Goal: Task Accomplishment & Management: Complete application form

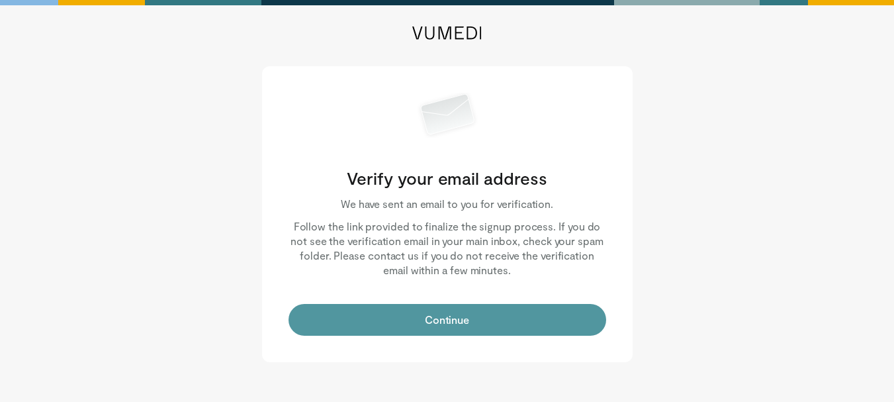
click at [468, 317] on button "Continue" at bounding box center [448, 320] width 318 height 32
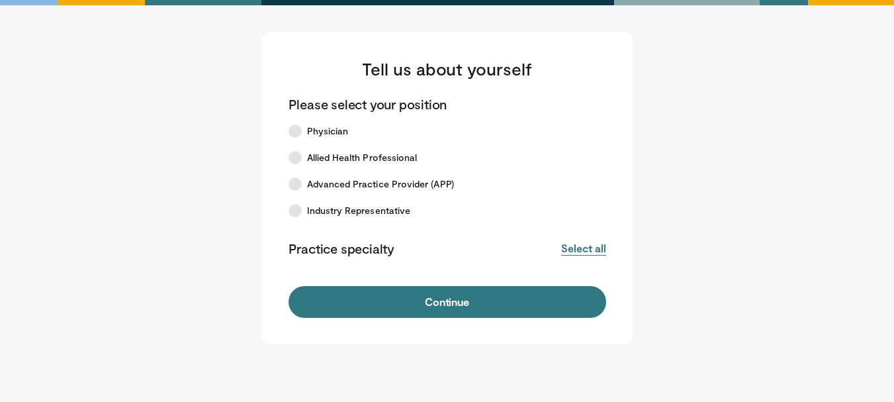
click at [575, 246] on button "Select all" at bounding box center [583, 248] width 44 height 15
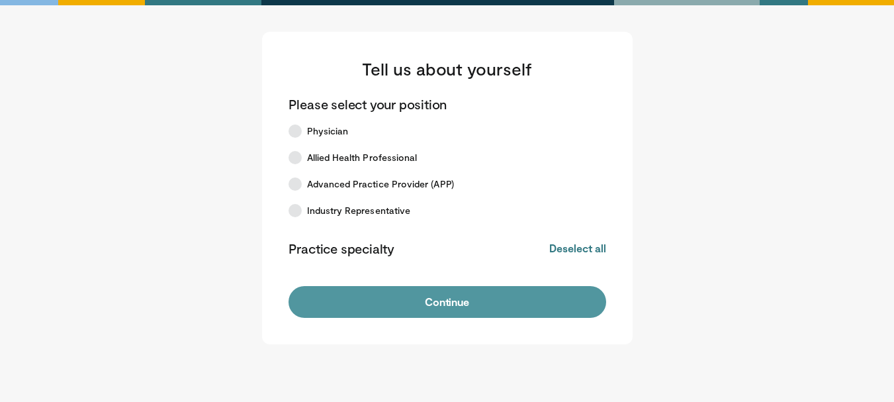
click at [527, 301] on button "Continue" at bounding box center [448, 302] width 318 height 32
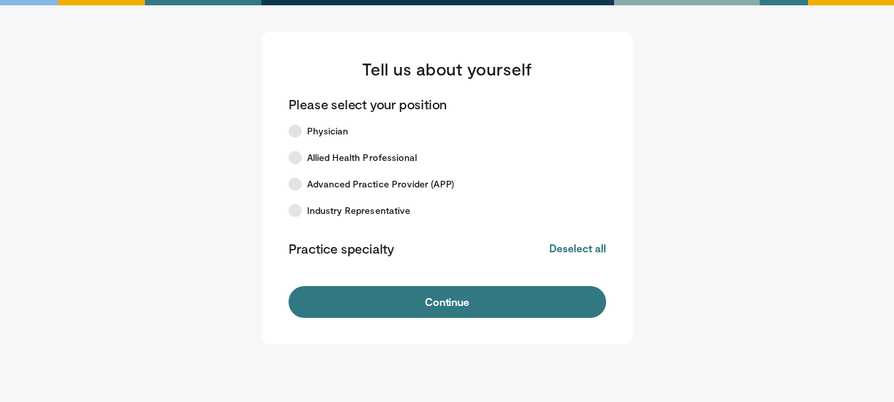
click at [368, 240] on p "Practice specialty" at bounding box center [342, 248] width 106 height 17
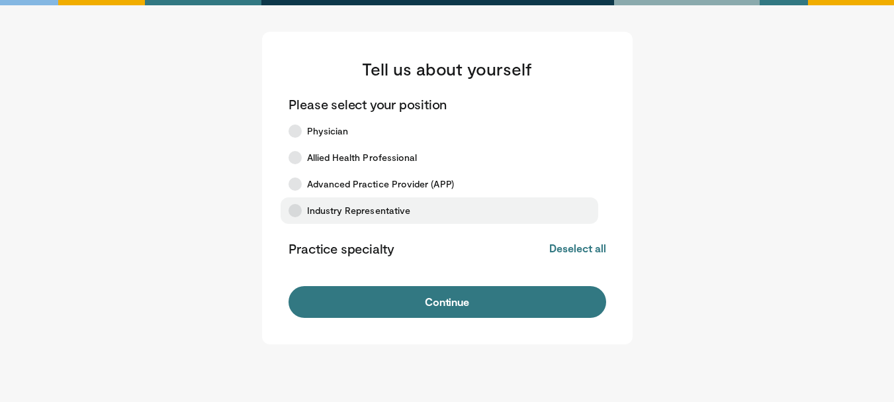
click at [363, 216] on span "Industry Representative" at bounding box center [359, 210] width 104 height 13
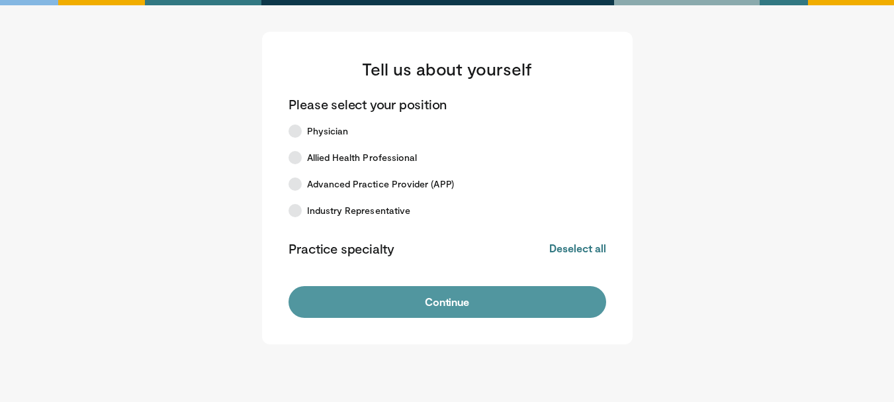
click at [388, 287] on button "Continue" at bounding box center [448, 302] width 318 height 32
click at [395, 296] on button "Continue" at bounding box center [448, 302] width 318 height 32
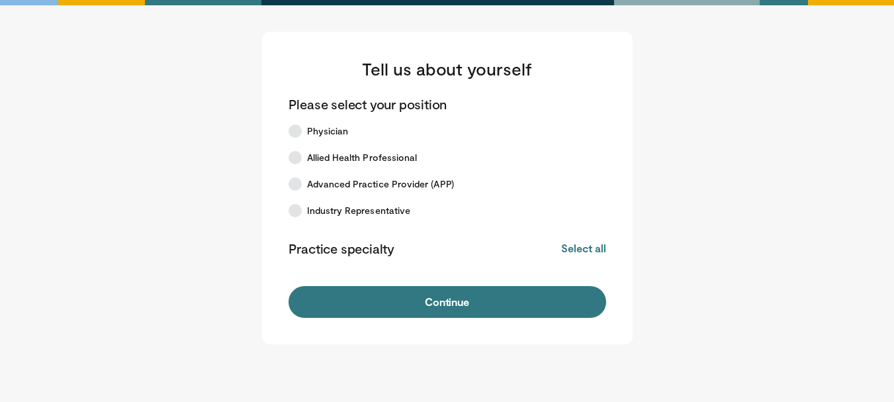
click at [395, 296] on button "Continue" at bounding box center [448, 302] width 318 height 32
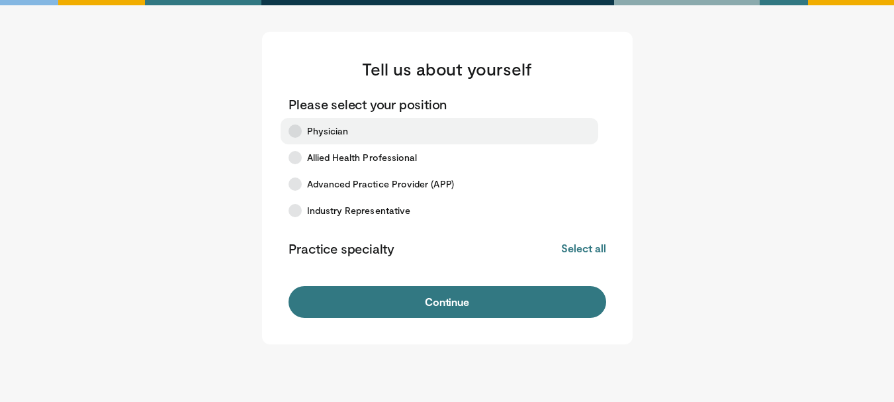
click at [356, 144] on label "Physician" at bounding box center [440, 131] width 318 height 26
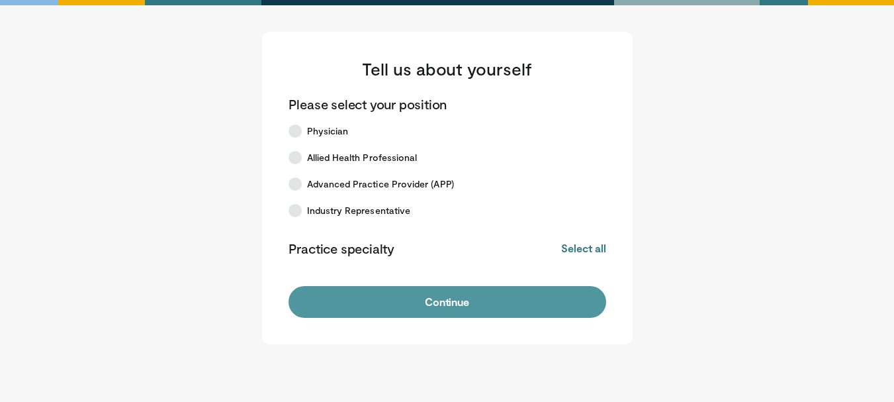
click at [410, 300] on button "Continue" at bounding box center [448, 302] width 318 height 32
